Goal: Information Seeking & Learning: Learn about a topic

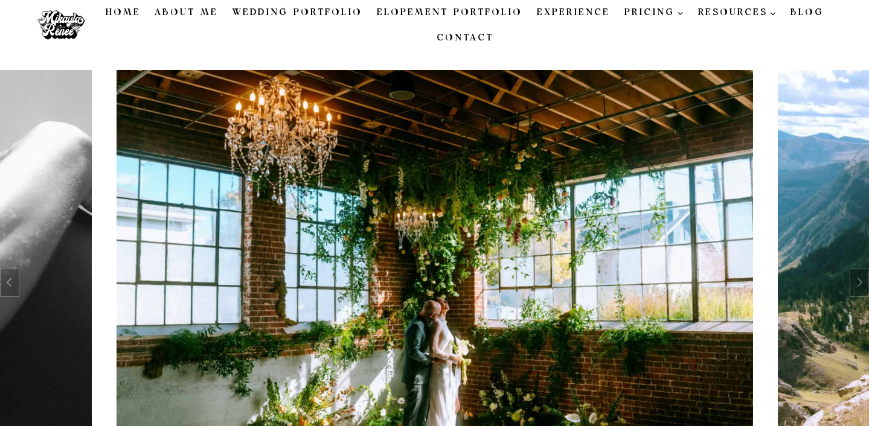
click at [460, 40] on link "Contact" at bounding box center [464, 37] width 71 height 25
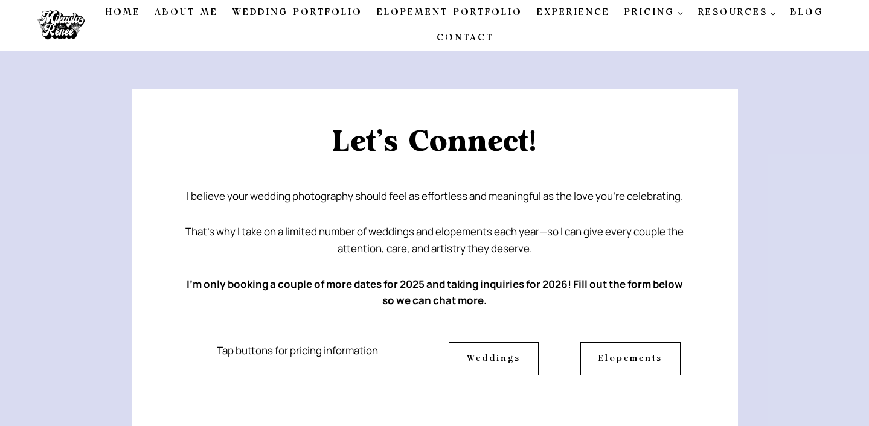
click at [260, 7] on link "Wedding Portfolio" at bounding box center [297, 12] width 144 height 25
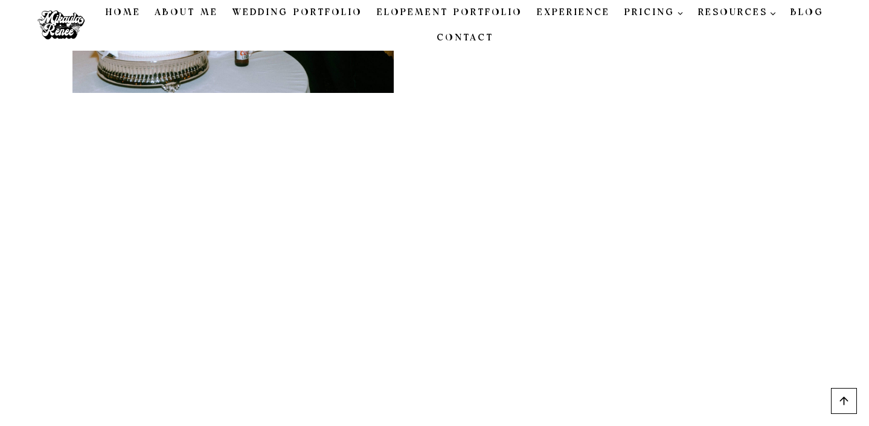
scroll to position [3576, 0]
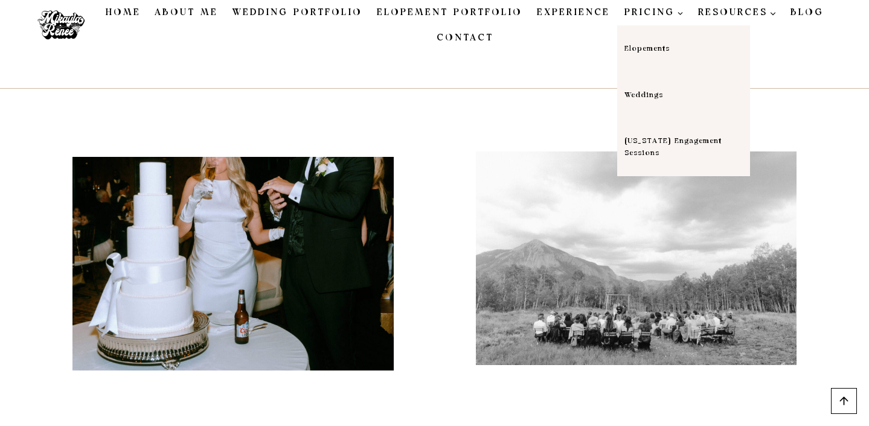
click at [646, 91] on link "Weddings" at bounding box center [683, 95] width 133 height 47
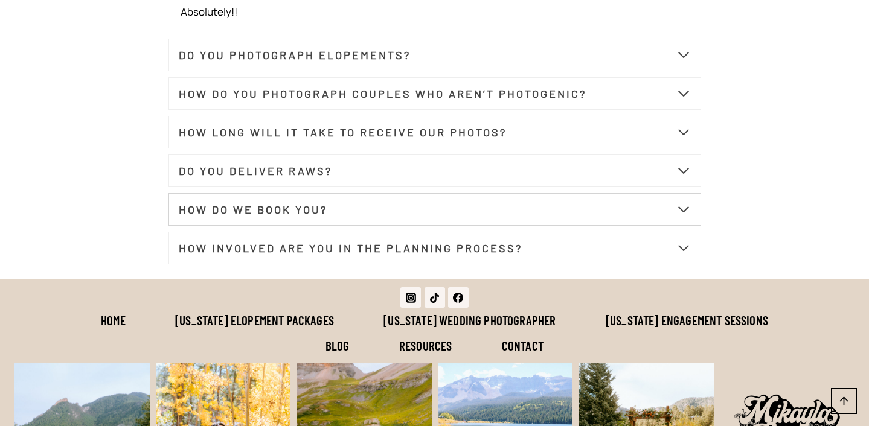
scroll to position [4671, 0]
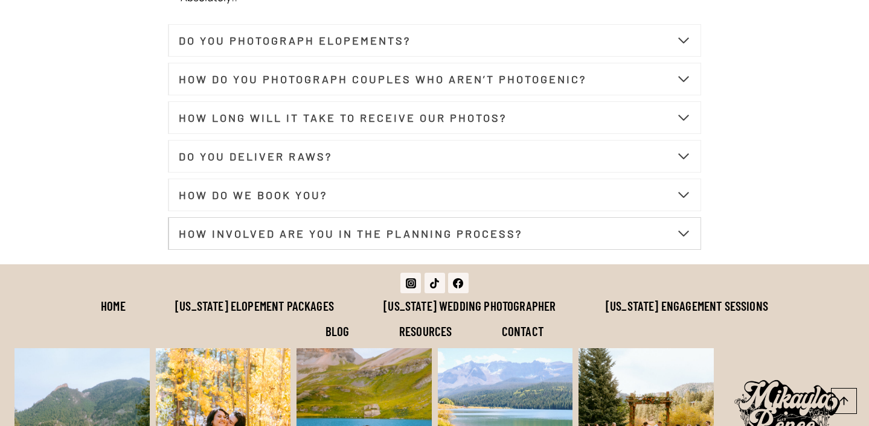
click at [321, 239] on strong "HOW INVOLVED ARE YOU IN THE PLANNING PROCESS?" at bounding box center [351, 233] width 344 height 13
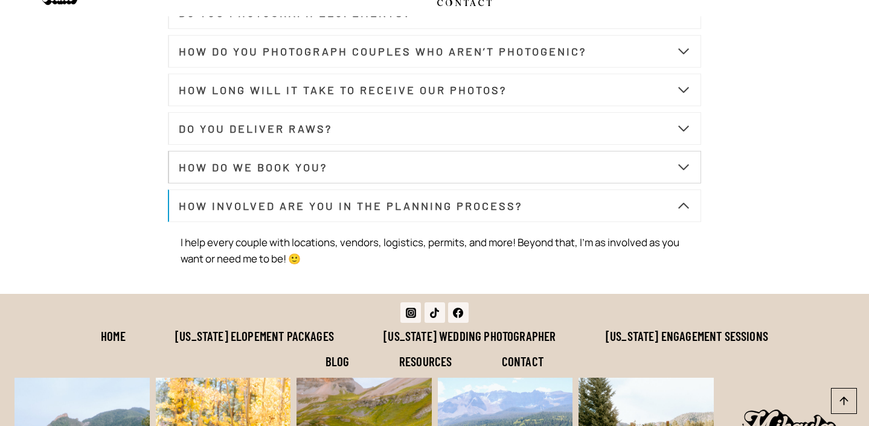
scroll to position [4654, 0]
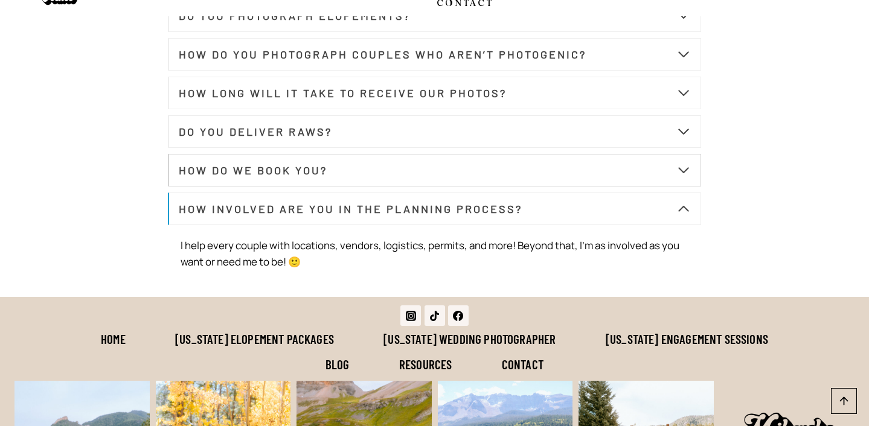
click at [371, 177] on button "HOW DO WE BOOK YOU?" at bounding box center [435, 170] width 534 height 33
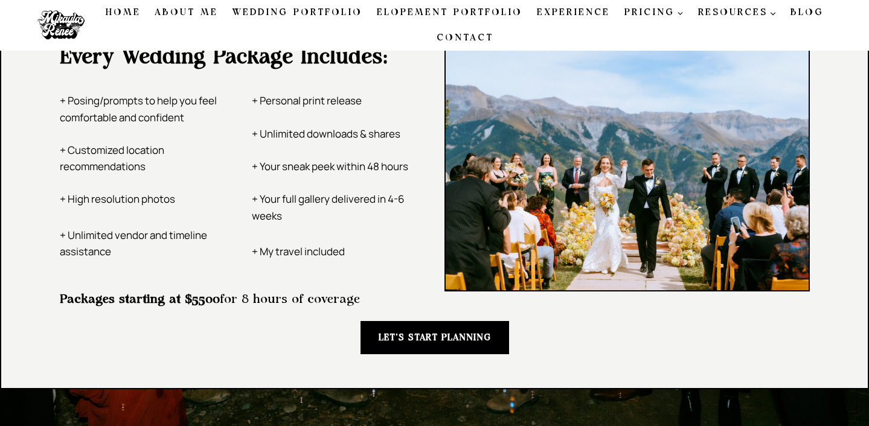
scroll to position [2043, 0]
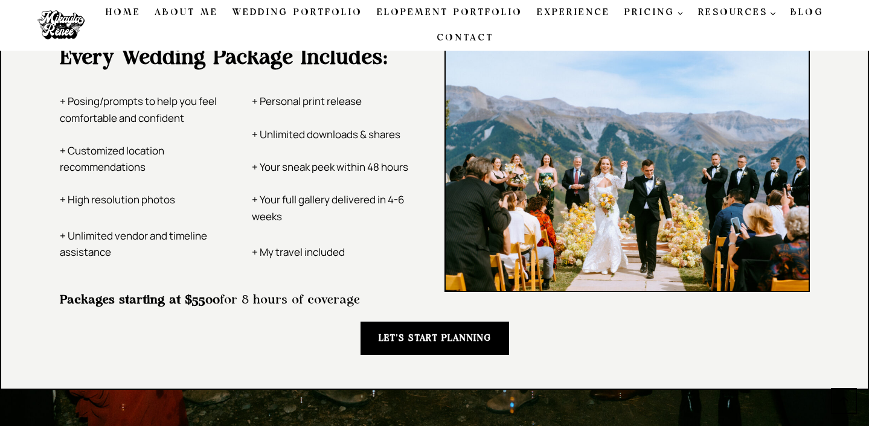
click at [298, 258] on p "+ My travel included" at bounding box center [338, 252] width 173 height 16
click at [429, 339] on strong "LET’S START PLANNING" at bounding box center [435, 338] width 112 height 9
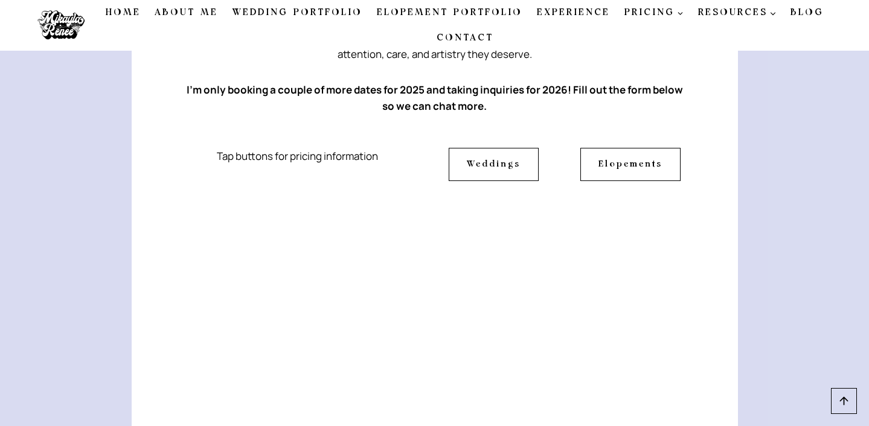
scroll to position [183, 0]
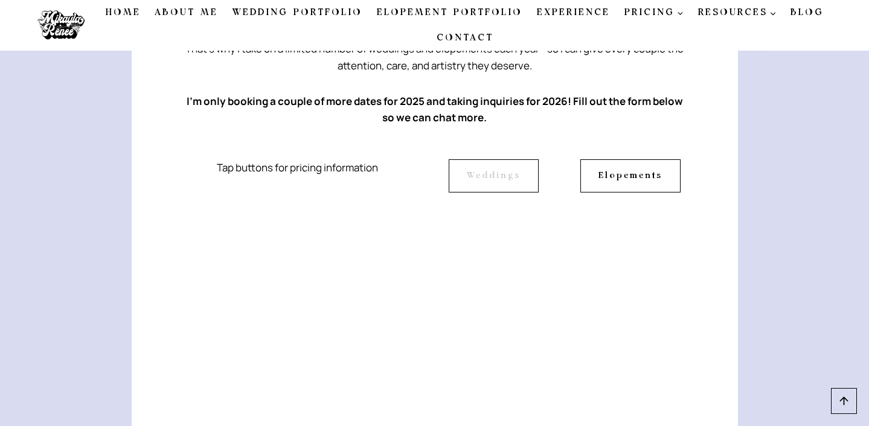
click at [495, 174] on span "Weddings" at bounding box center [494, 175] width 54 height 13
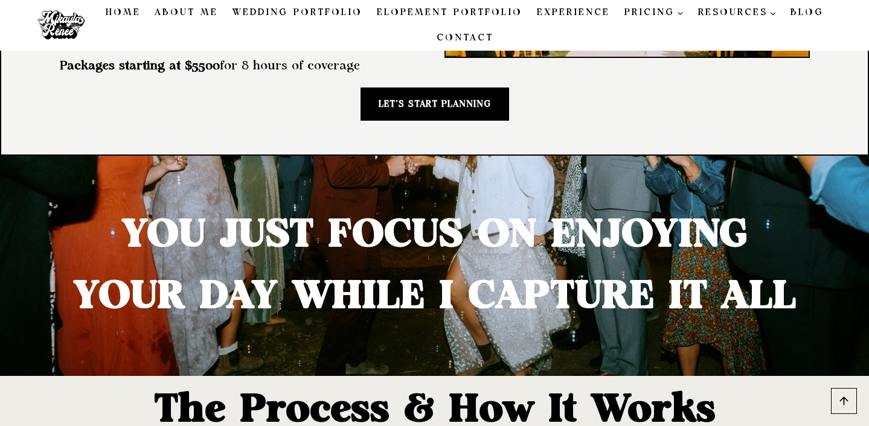
scroll to position [2270, 0]
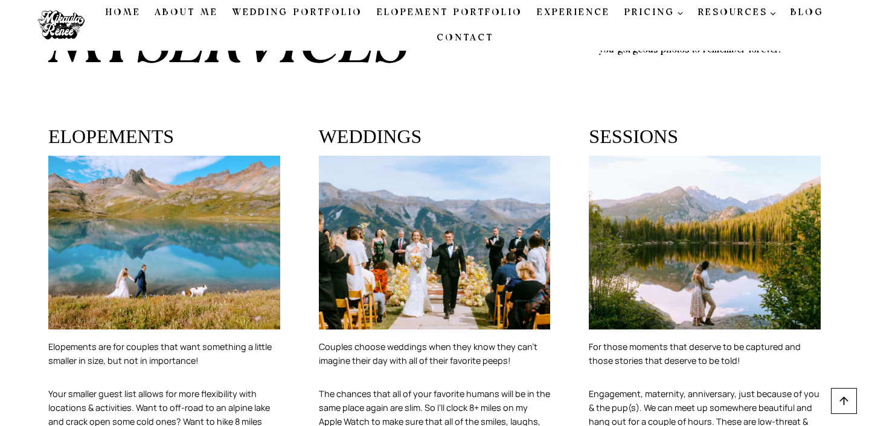
scroll to position [2111, 0]
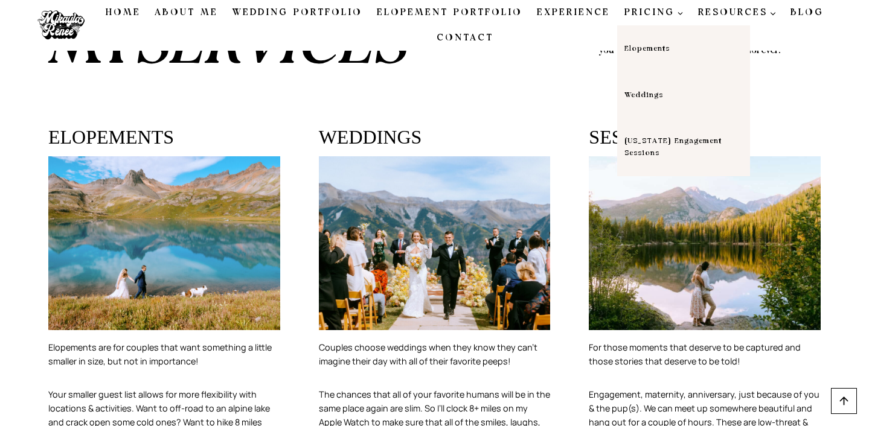
click at [672, 15] on span "PRICING Expand" at bounding box center [654, 12] width 59 height 14
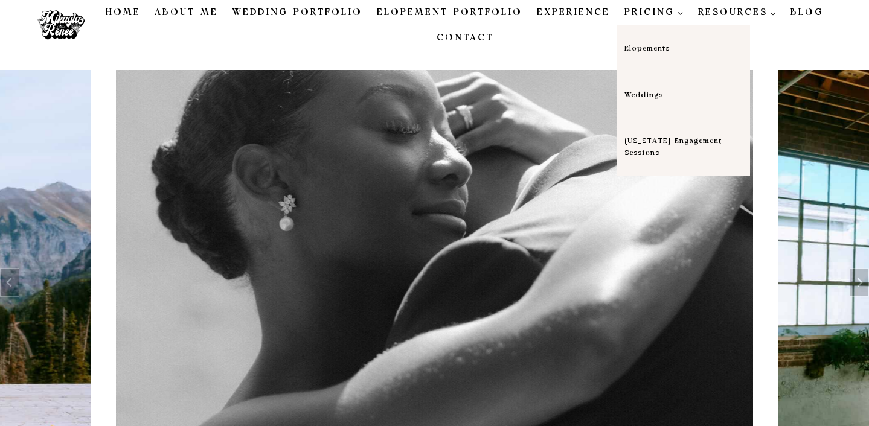
click at [645, 93] on link "Weddings" at bounding box center [683, 95] width 133 height 47
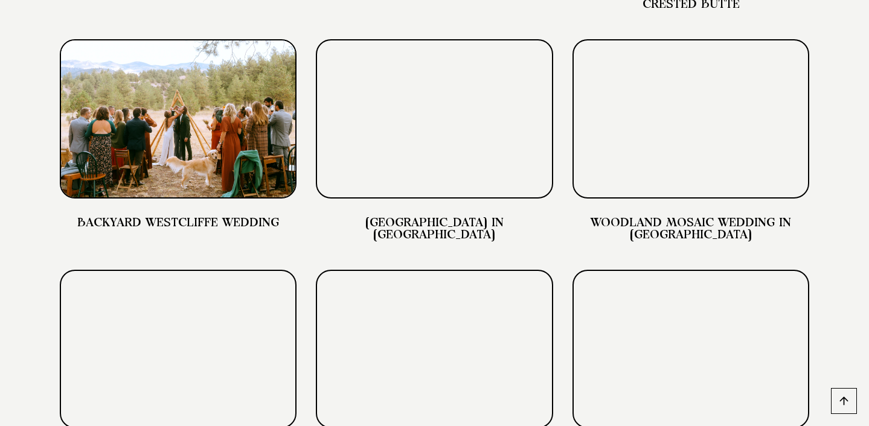
scroll to position [3760, 0]
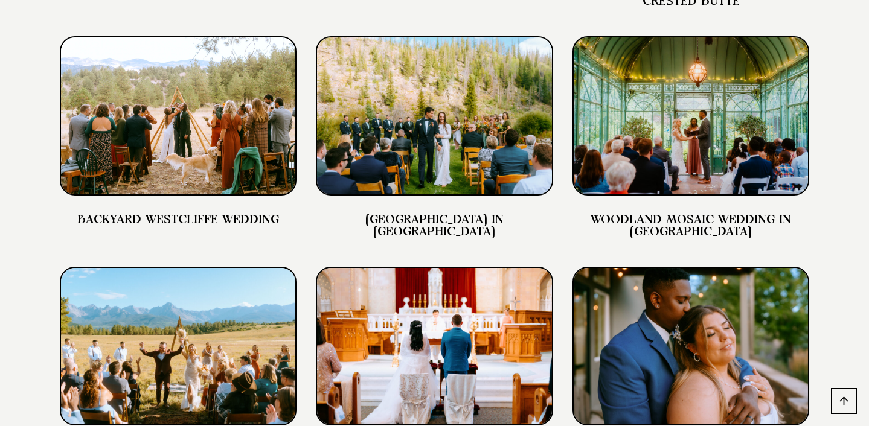
click at [488, 158] on img at bounding box center [434, 115] width 237 height 159
click at [447, 238] on link "[GEOGRAPHIC_DATA] IN [GEOGRAPHIC_DATA]" at bounding box center [434, 226] width 138 height 24
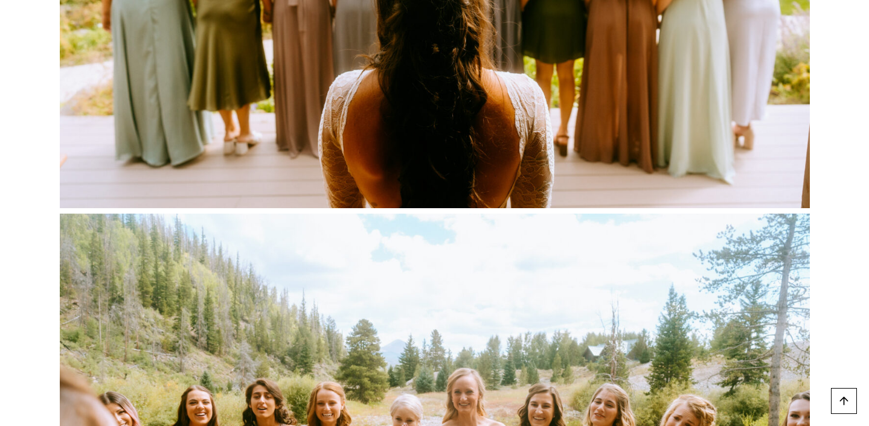
scroll to position [7527, 0]
